Goal: Information Seeking & Learning: Learn about a topic

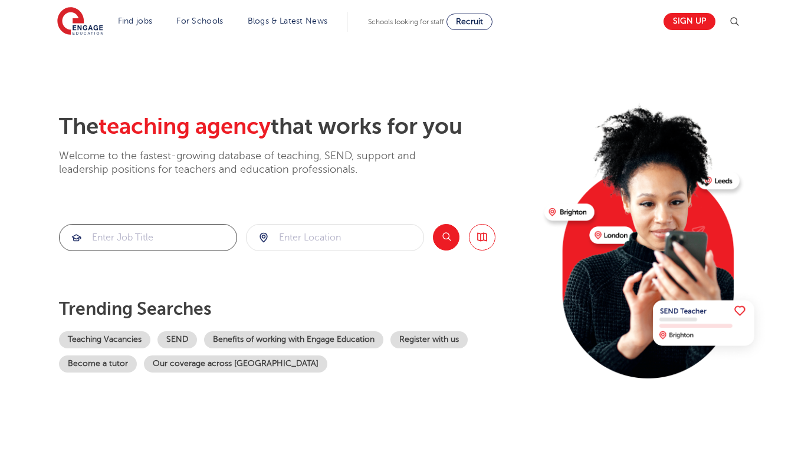
click at [124, 238] on input "search" at bounding box center [148, 238] width 177 height 26
type input "LEARNING SUPPORT"
click button "Submit" at bounding box center [0, 0] width 0 height 0
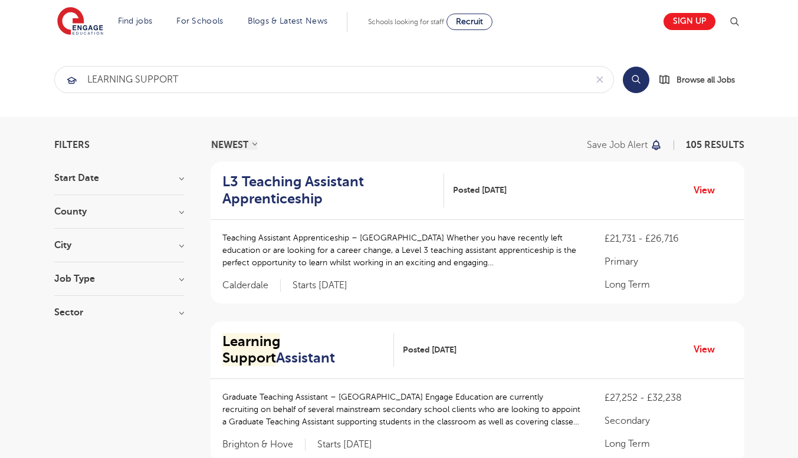
click at [111, 210] on h3 "County" at bounding box center [119, 211] width 130 height 9
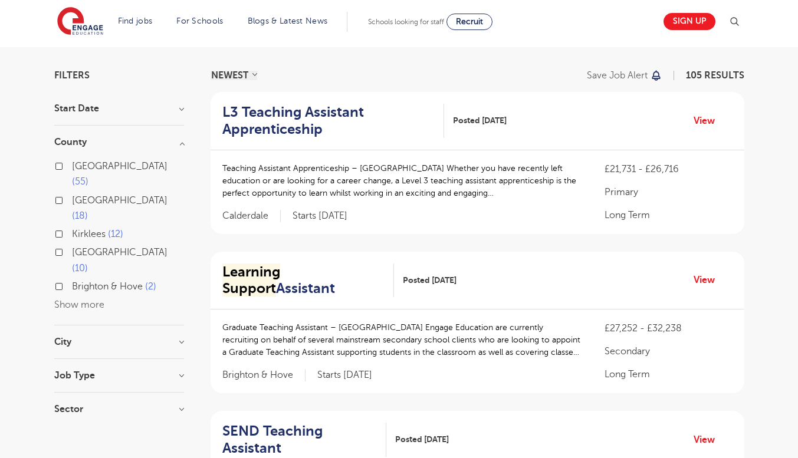
scroll to position [78, 0]
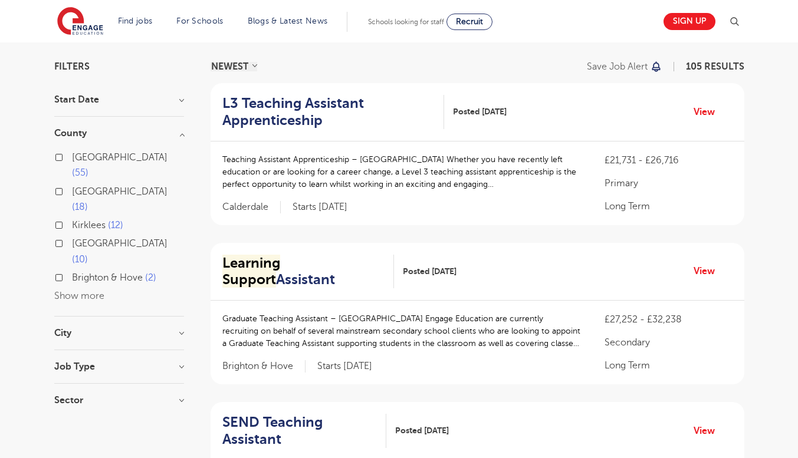
click at [88, 291] on button "Show more" at bounding box center [79, 296] width 50 height 11
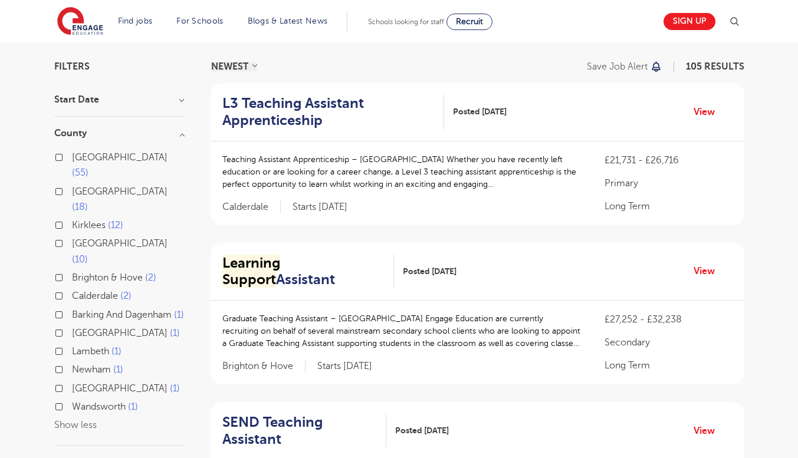
click at [58, 236] on div "[GEOGRAPHIC_DATA] 10" at bounding box center [119, 253] width 130 height 34
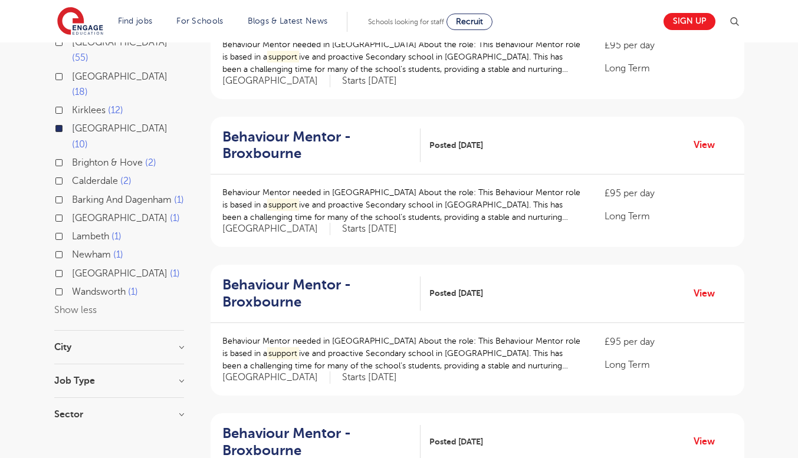
scroll to position [196, 0]
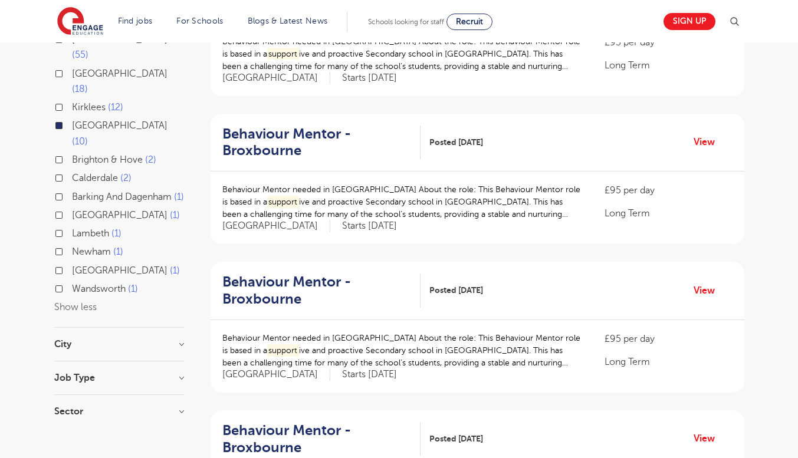
click at [142, 340] on div "City Broxbourne 10 Show more" at bounding box center [119, 351] width 130 height 22
drag, startPoint x: 165, startPoint y: 312, endPoint x: 178, endPoint y: 316, distance: 14.2
click at [175, 340] on h3 "City" at bounding box center [119, 344] width 130 height 9
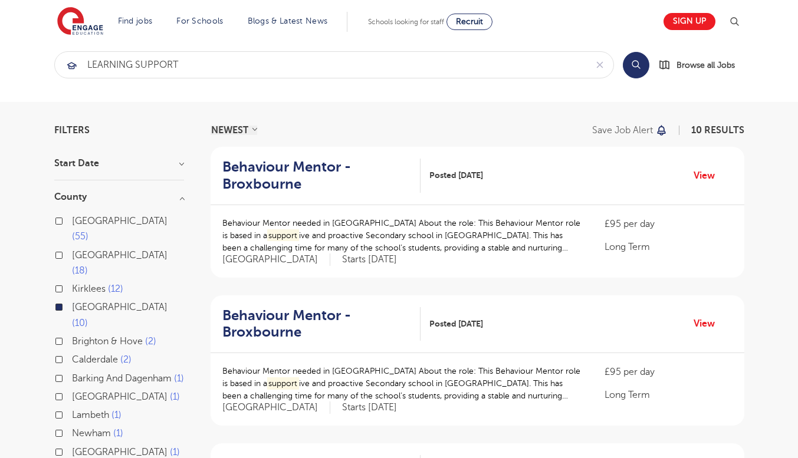
scroll to position [0, 0]
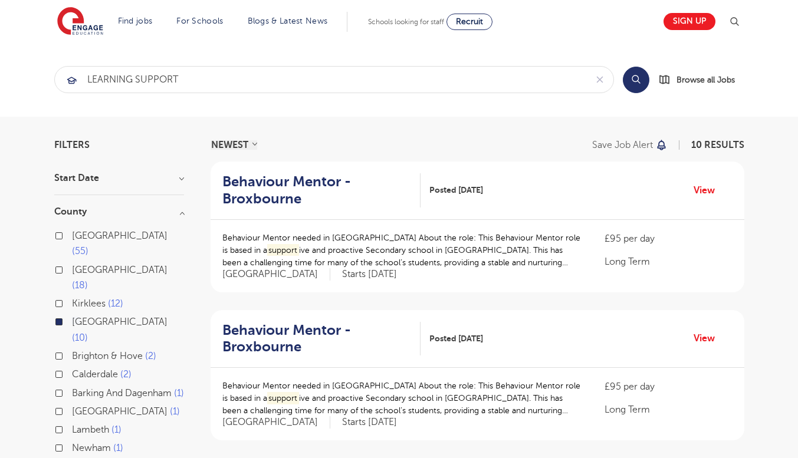
click at [63, 314] on div "[GEOGRAPHIC_DATA] 10" at bounding box center [119, 331] width 130 height 34
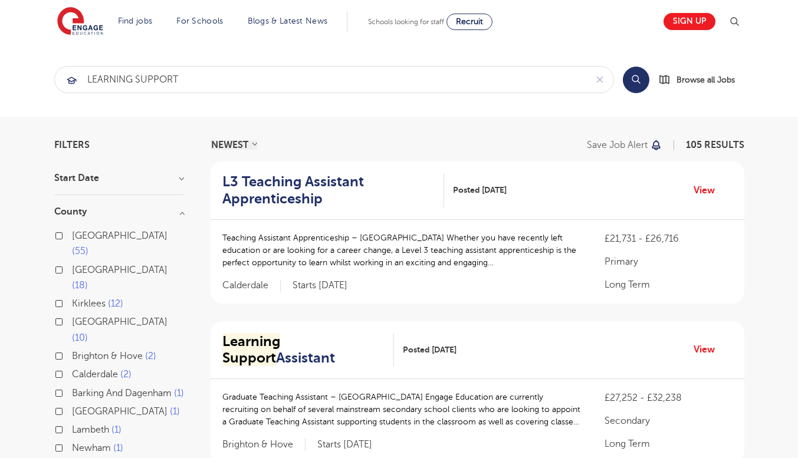
click at [63, 236] on div "London 55" at bounding box center [119, 245] width 130 height 34
